Goal: Information Seeking & Learning: Compare options

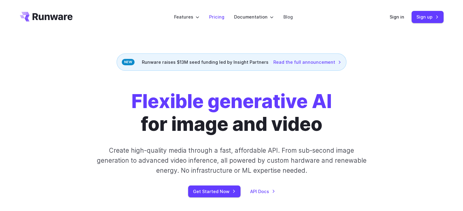
click at [218, 13] on link "Pricing" at bounding box center [216, 16] width 15 height 7
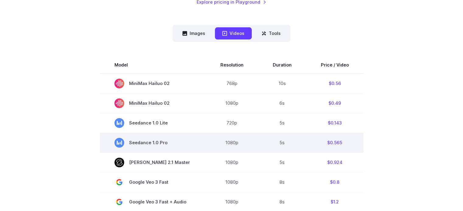
scroll to position [152, 0]
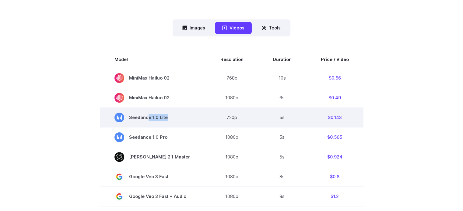
drag, startPoint x: 165, startPoint y: 118, endPoint x: 146, endPoint y: 117, distance: 19.5
click at [146, 117] on span "Seedance 1.0 Lite" at bounding box center [152, 118] width 77 height 10
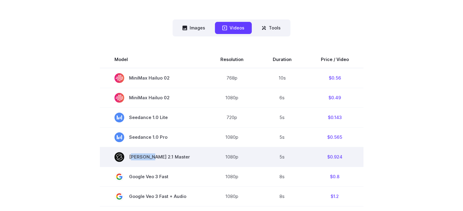
drag, startPoint x: 171, startPoint y: 159, endPoint x: 146, endPoint y: 157, distance: 25.0
click at [146, 157] on span "[PERSON_NAME] 2.1 Master" at bounding box center [152, 157] width 77 height 10
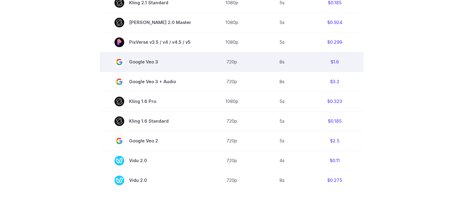
scroll to position [426, 0]
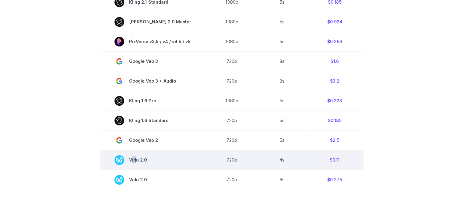
drag, startPoint x: 197, startPoint y: 163, endPoint x: 134, endPoint y: 162, distance: 62.4
click at [134, 162] on td "Vidu 2.0" at bounding box center [153, 160] width 106 height 20
drag, startPoint x: 162, startPoint y: 163, endPoint x: 135, endPoint y: 165, distance: 27.1
click at [135, 165] on span "Vidu 2.0" at bounding box center [152, 160] width 77 height 10
drag, startPoint x: 349, startPoint y: 164, endPoint x: 325, endPoint y: 165, distance: 24.7
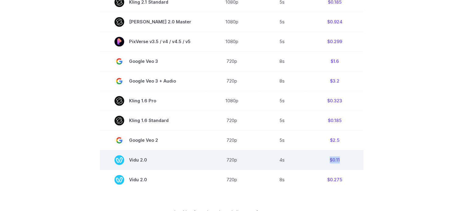
click at [325, 165] on td "$0.11" at bounding box center [334, 160] width 57 height 20
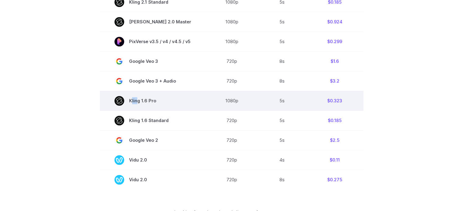
drag, startPoint x: 157, startPoint y: 106, endPoint x: 137, endPoint y: 104, distance: 20.1
click at [137, 104] on span "Kling 1.6 Pro" at bounding box center [152, 101] width 77 height 10
drag, startPoint x: 345, startPoint y: 104, endPoint x: 316, endPoint y: 106, distance: 28.6
click at [316, 106] on td "$0.323" at bounding box center [334, 101] width 57 height 20
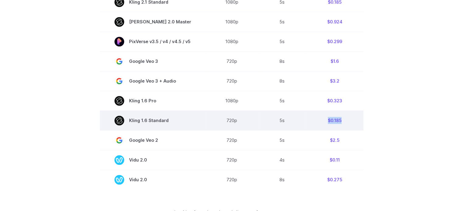
drag, startPoint x: 343, startPoint y: 123, endPoint x: 322, endPoint y: 122, distance: 21.3
click at [322, 122] on td "$0.185" at bounding box center [334, 121] width 57 height 20
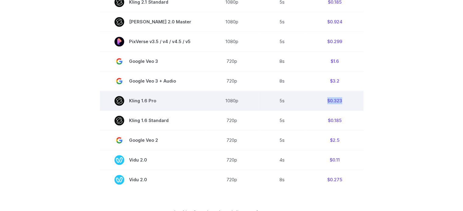
drag, startPoint x: 331, startPoint y: 124, endPoint x: 321, endPoint y: 104, distance: 21.8
click at [321, 104] on td "$0.323" at bounding box center [334, 101] width 57 height 20
